Goal: Information Seeking & Learning: Compare options

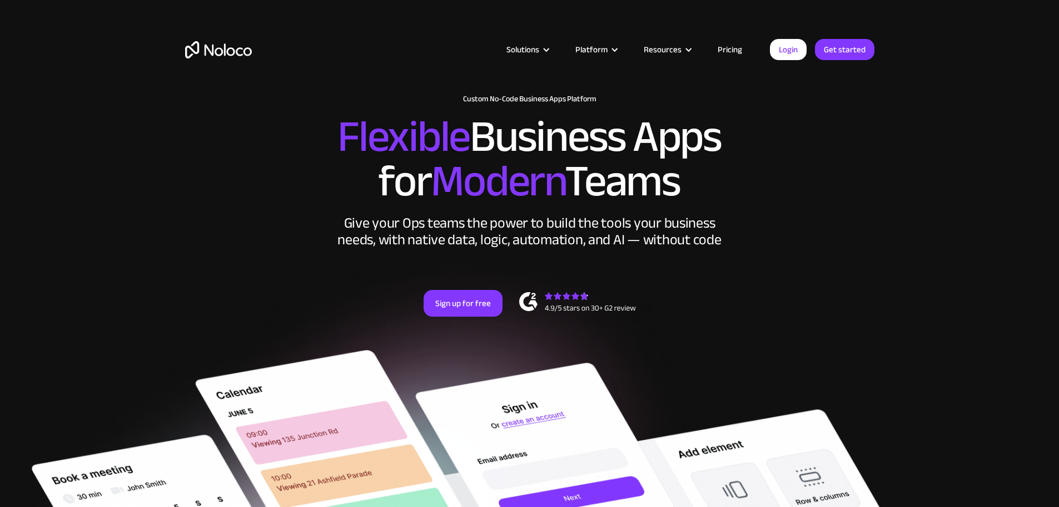
click at [735, 44] on link "Pricing" at bounding box center [730, 49] width 52 height 14
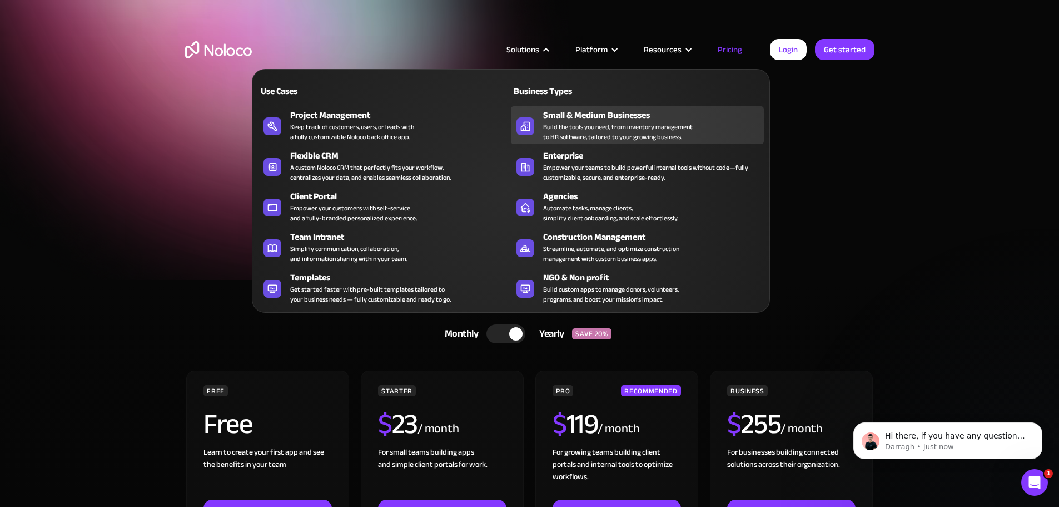
click at [583, 137] on div "Build the tools you need, from inventory management to HR software, tailored to…" at bounding box center [618, 132] width 150 height 20
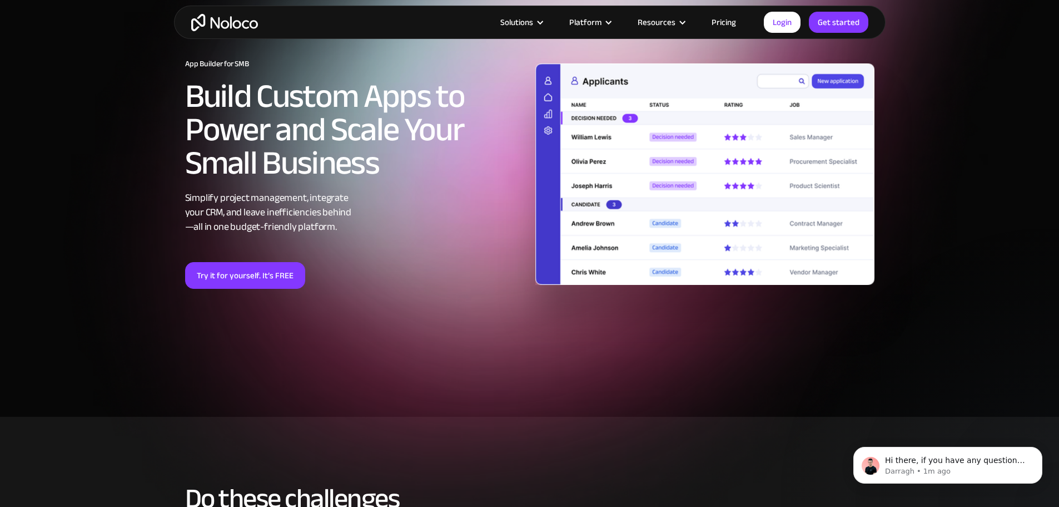
scroll to position [37, 0]
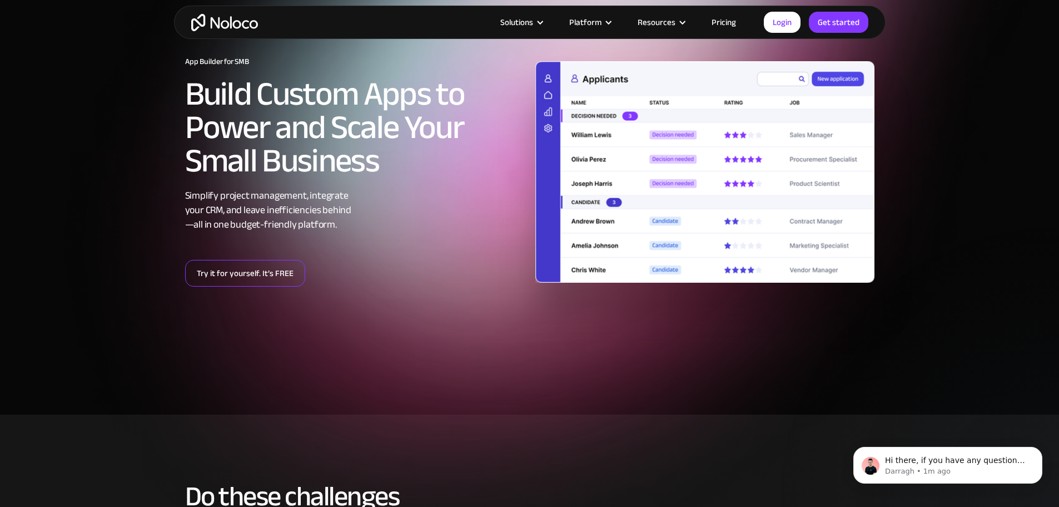
click at [244, 272] on link "Try it for yourself. It’s FREE" at bounding box center [245, 273] width 120 height 27
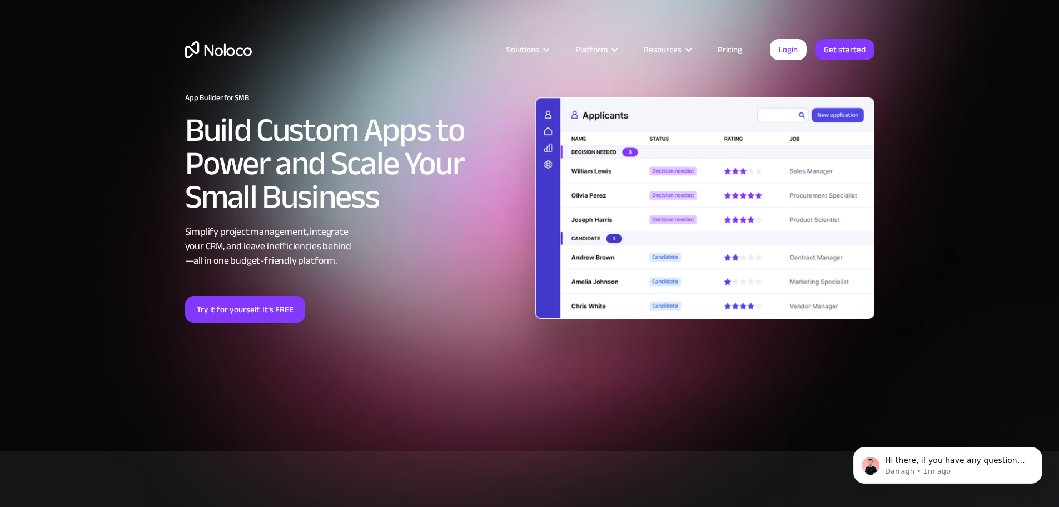
scroll to position [0, 0]
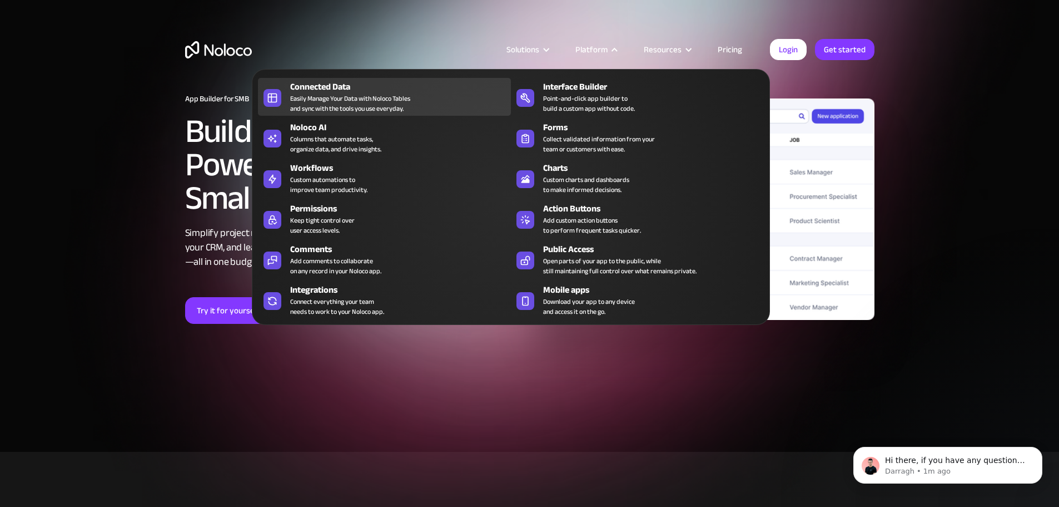
click at [351, 104] on div "Easily Manage Your Data with Noloco Tables and sync with the tools you use ever…" at bounding box center [350, 103] width 120 height 20
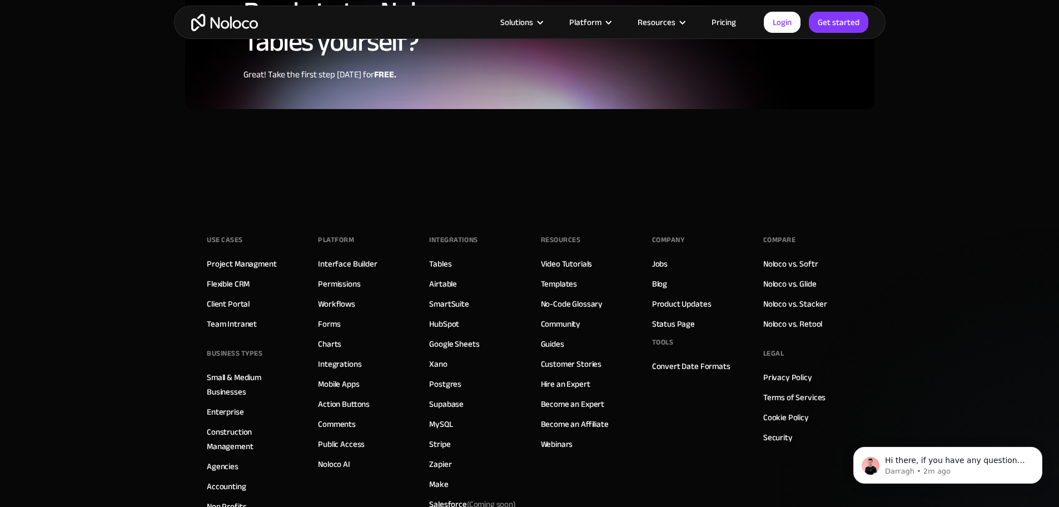
scroll to position [2929, 0]
click at [229, 424] on link "Construction Management" at bounding box center [251, 438] width 89 height 29
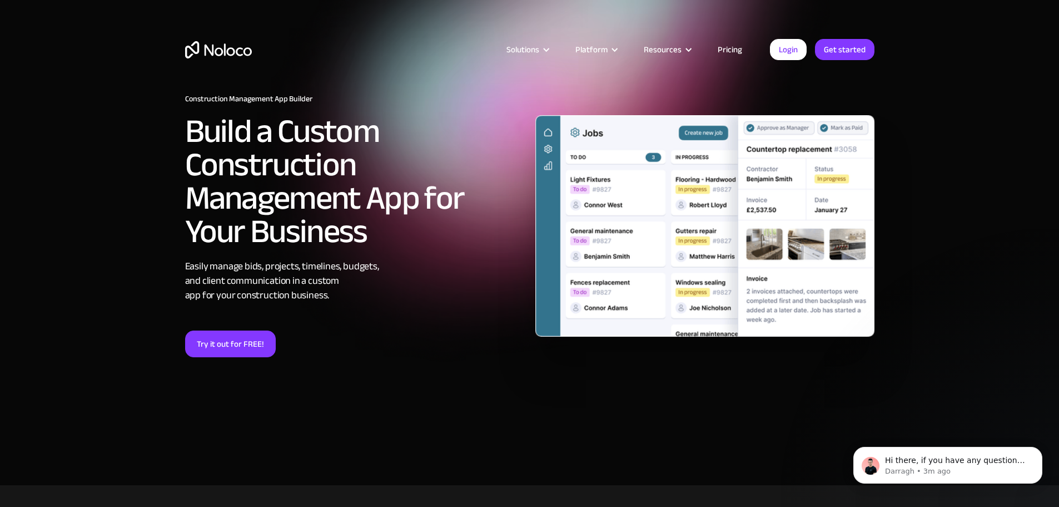
click at [605, 180] on img at bounding box center [704, 226] width 339 height 222
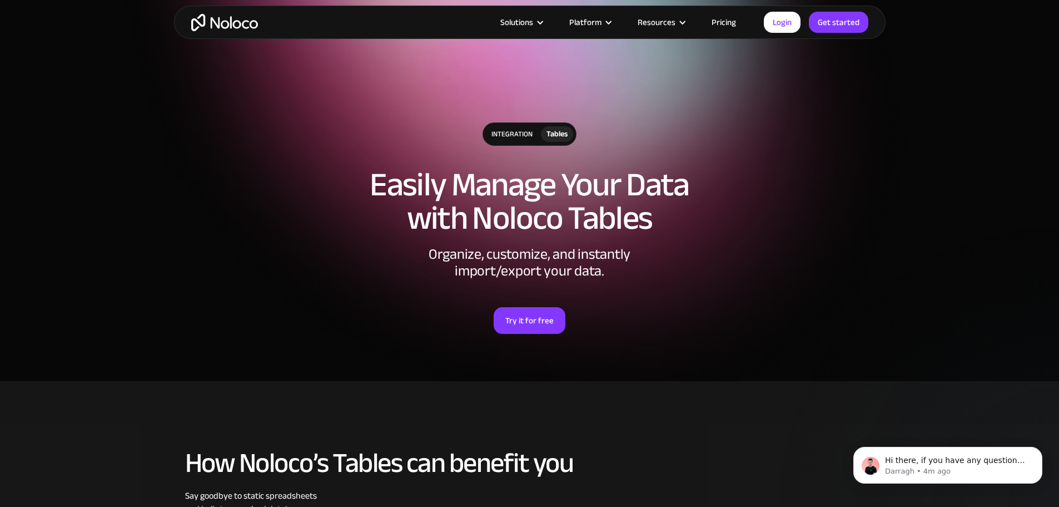
scroll to position [3071, 0]
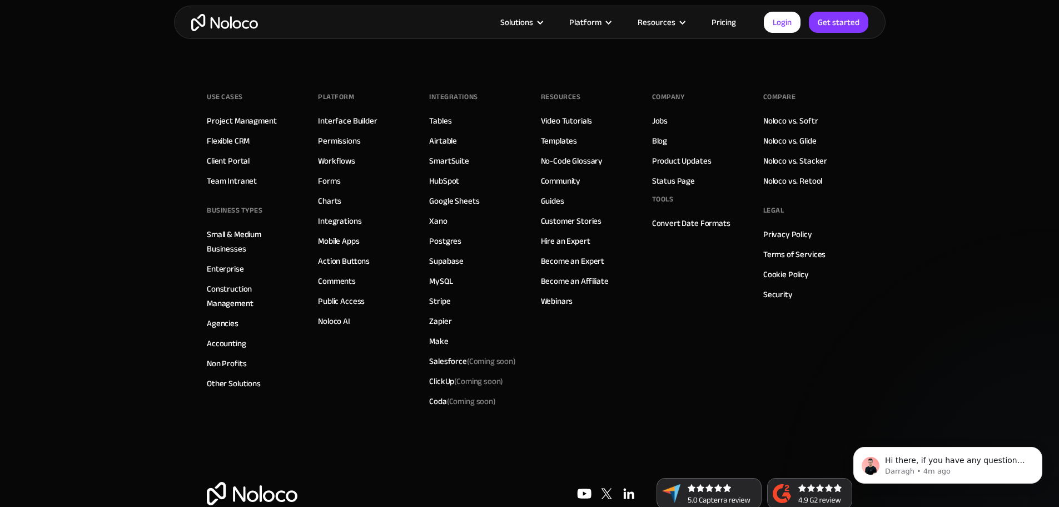
drag, startPoint x: 1064, startPoint y: 65, endPoint x: 46, endPoint y: 3, distance: 1019.5
click at [796, 133] on link "Noloco vs. Glide" at bounding box center [789, 140] width 53 height 14
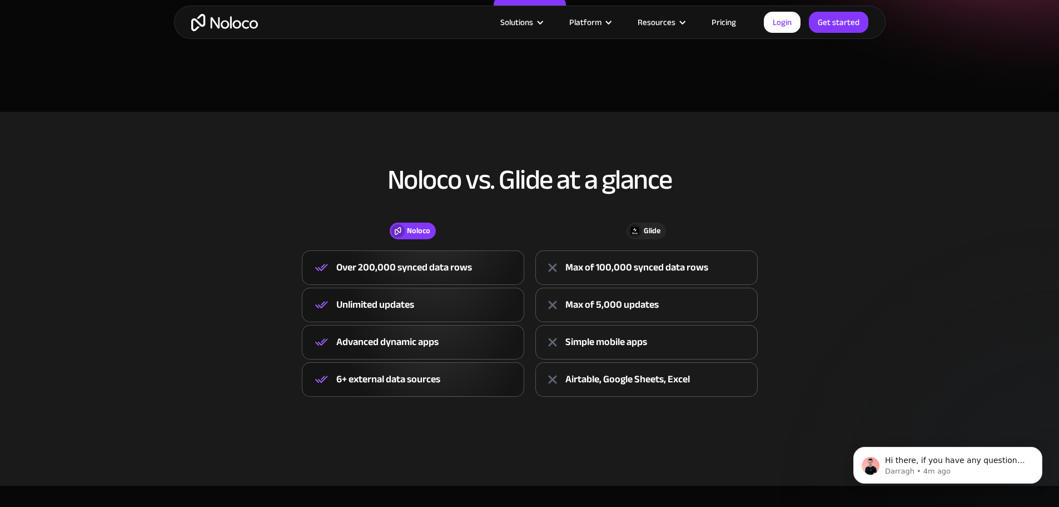
scroll to position [296, 0]
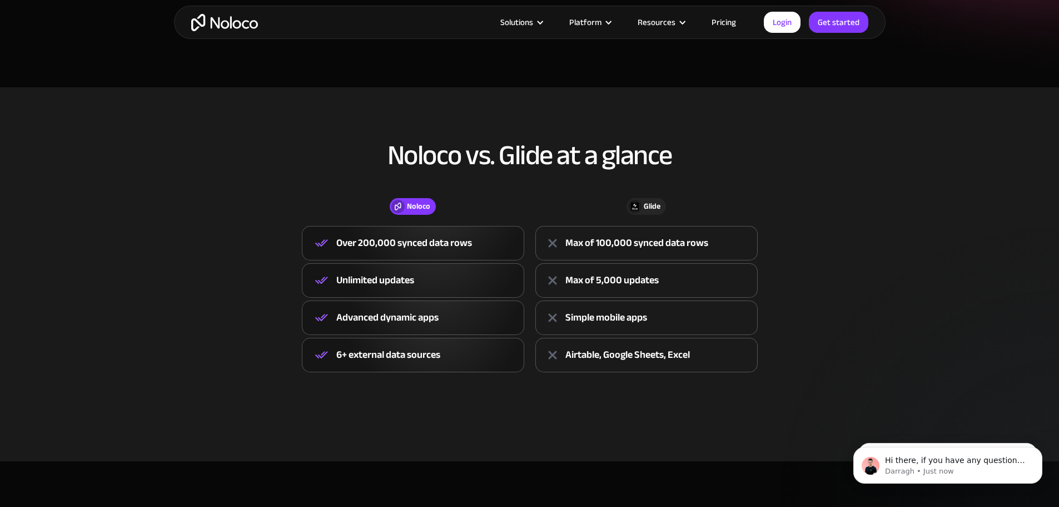
click at [575, 366] on div "Airtable, Google Sheets, Excel" at bounding box center [646, 355] width 222 height 34
drag, startPoint x: 565, startPoint y: 353, endPoint x: 599, endPoint y: 358, distance: 34.8
click at [599, 358] on div "Airtable, Google Sheets, Excel" at bounding box center [628, 354] width 125 height 17
copy div "Airtable"
